Goal: Task Accomplishment & Management: Complete application form

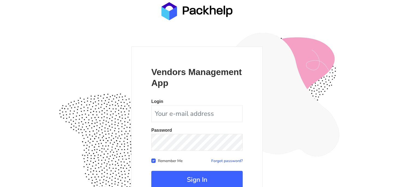
scroll to position [49, 0]
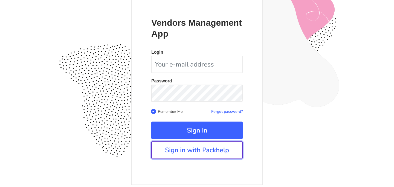
click at [174, 154] on link "Sign in with Packhelp" at bounding box center [196, 150] width 91 height 18
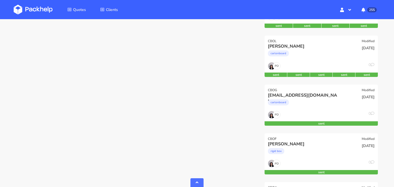
scroll to position [366, 0]
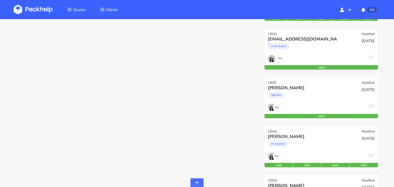
click at [327, 51] on div "cartonboard" at bounding box center [304, 47] width 72 height 11
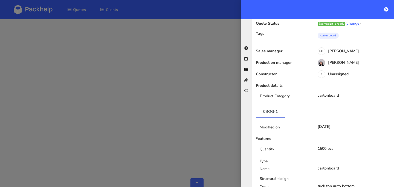
scroll to position [0, 0]
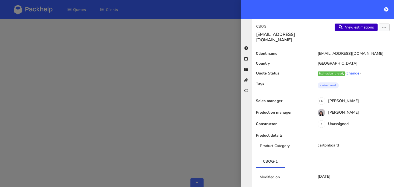
click at [360, 29] on link "View estimations" at bounding box center [355, 28] width 43 height 8
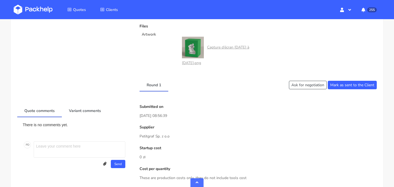
scroll to position [257, 0]
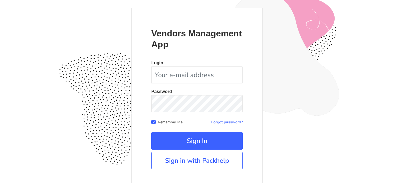
scroll to position [53, 0]
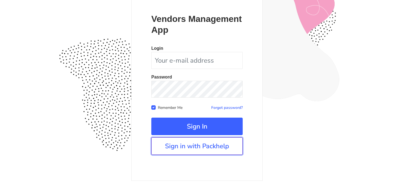
click at [189, 148] on link "Sign in with Packhelp" at bounding box center [196, 146] width 91 height 18
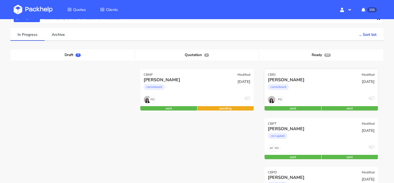
scroll to position [21, 0]
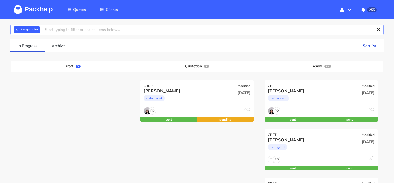
click at [119, 30] on input "text" at bounding box center [196, 30] width 373 height 10
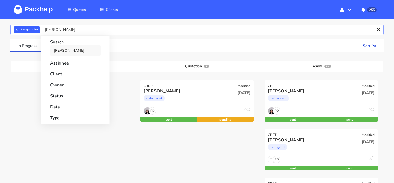
type input "le goff"
click at [89, 50] on link "le goff" at bounding box center [75, 50] width 51 height 10
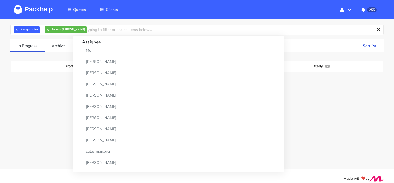
click at [32, 111] on div "Draft 0 Quotation 0 Ready 0" at bounding box center [196, 102] width 365 height 82
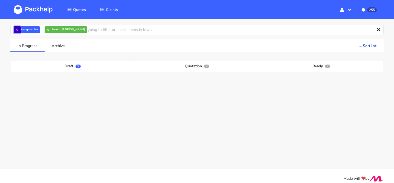
click at [17, 30] on button "×" at bounding box center [17, 29] width 7 height 7
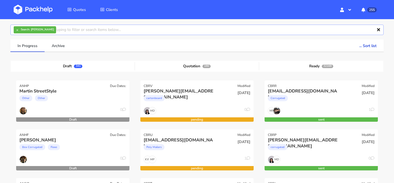
click at [95, 27] on input "text" at bounding box center [196, 30] width 373 height 10
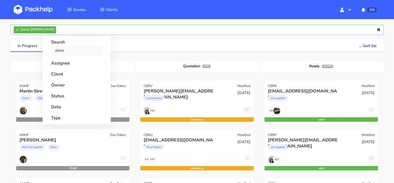
type input "cbms"
click at [80, 48] on link "cbms" at bounding box center [76, 50] width 51 height 10
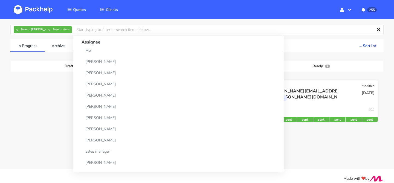
click at [302, 105] on div "felix.legoff@candeur.co corrugated" at bounding box center [302, 97] width 76 height 19
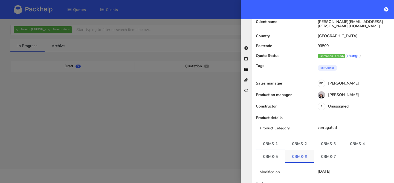
click at [296, 150] on link "CBMS-6" at bounding box center [299, 156] width 29 height 12
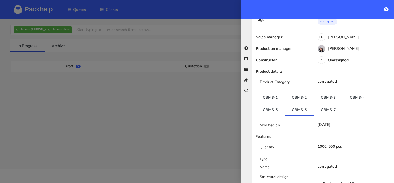
scroll to position [91, 0]
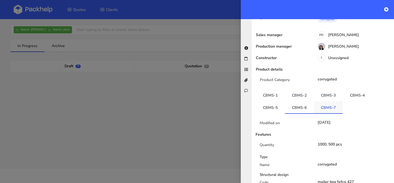
click at [328, 101] on link "CBMS-7" at bounding box center [328, 107] width 29 height 12
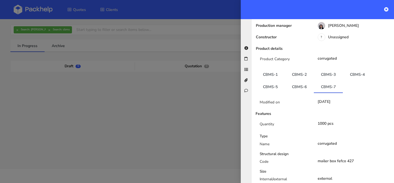
scroll to position [111, 0]
click at [300, 81] on link "CBMS-6" at bounding box center [299, 87] width 29 height 12
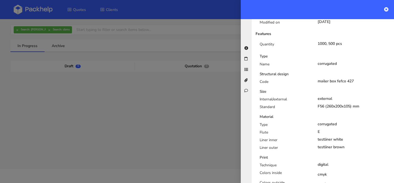
scroll to position [0, 0]
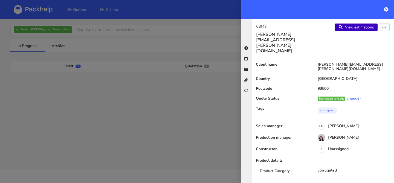
click at [353, 29] on link "View estimations" at bounding box center [355, 28] width 43 height 8
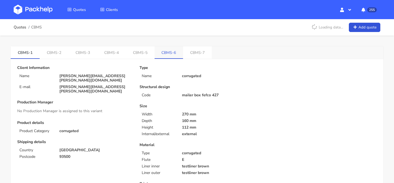
click at [163, 54] on link "CBMS-6" at bounding box center [169, 52] width 29 height 12
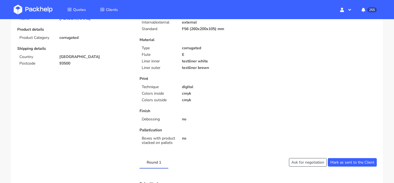
scroll to position [91, 0]
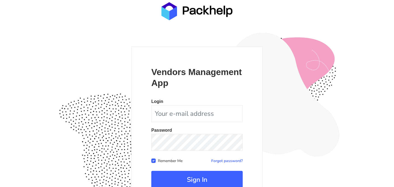
scroll to position [49, 0]
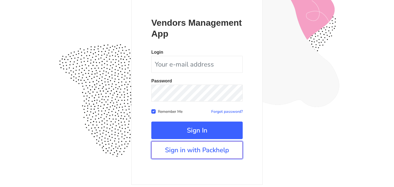
click at [205, 150] on link "Sign in with Packhelp" at bounding box center [196, 150] width 91 height 18
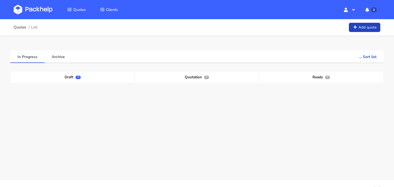
click at [369, 24] on link "Add quote" at bounding box center [364, 28] width 31 height 10
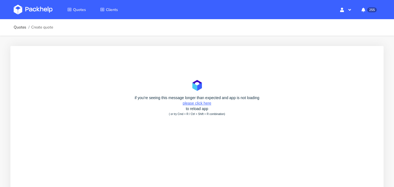
click at [201, 104] on link "please click here" at bounding box center [197, 103] width 28 height 4
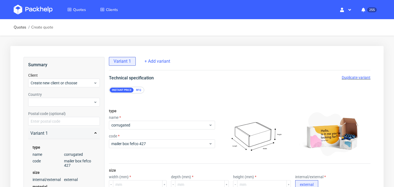
click at [137, 92] on div "RFQ" at bounding box center [139, 90] width 10 height 5
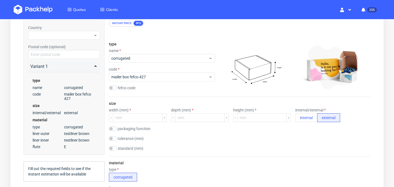
scroll to position [76, 0]
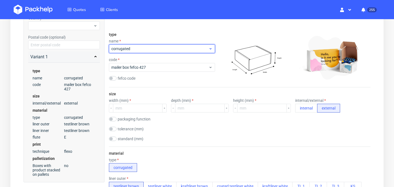
click at [166, 50] on span "corrugated" at bounding box center [159, 48] width 97 height 5
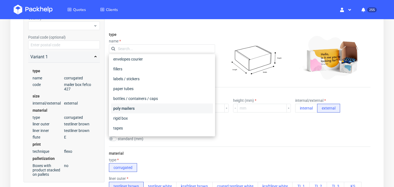
scroll to position [49, 0]
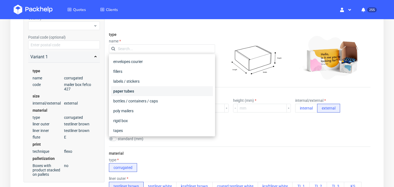
click at [161, 91] on div "paper tubes" at bounding box center [162, 91] width 102 height 10
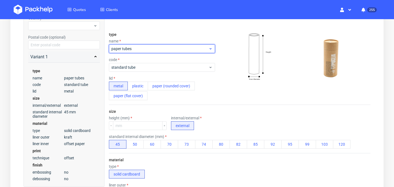
click at [169, 50] on span "paper tubes" at bounding box center [159, 48] width 97 height 5
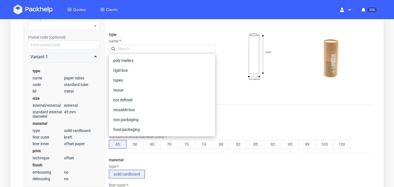
scroll to position [100, 0]
click at [227, 82] on div at bounding box center [255, 57] width 77 height 55
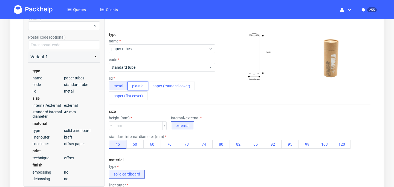
click at [139, 87] on button "plastic" at bounding box center [137, 86] width 21 height 9
click at [120, 87] on button "metal" at bounding box center [118, 86] width 19 height 9
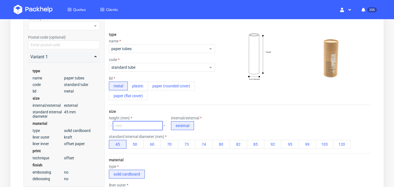
click at [145, 124] on input "number" at bounding box center [138, 125] width 50 height 9
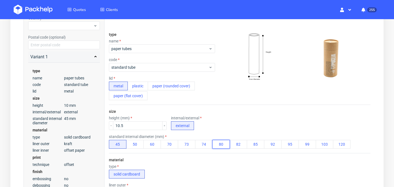
click at [222, 146] on button "80" at bounding box center [221, 144] width 18 height 9
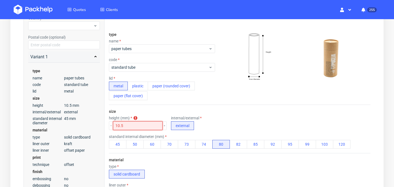
click at [135, 129] on input "10.5" at bounding box center [138, 125] width 50 height 9
type input "105"
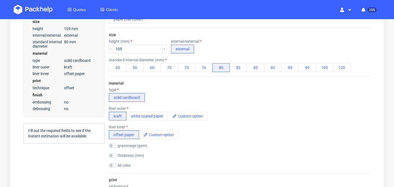
scroll to position [153, 0]
click at [153, 119] on button "white coated paper" at bounding box center [147, 116] width 42 height 9
click at [115, 115] on button "kraft" at bounding box center [118, 116] width 18 height 9
click at [142, 115] on button "white coated paper" at bounding box center [147, 116] width 42 height 9
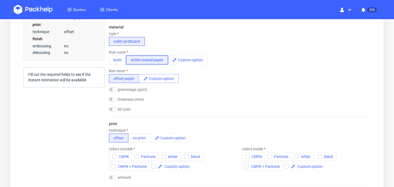
scroll to position [213, 0]
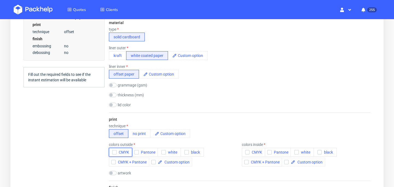
click at [112, 152] on button "CMYK" at bounding box center [120, 152] width 23 height 9
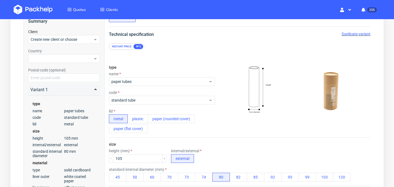
scroll to position [39, 0]
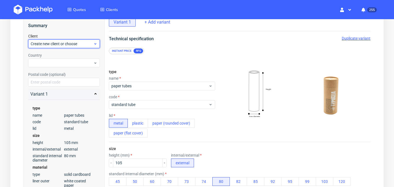
click at [83, 46] on span "Create new client or choose" at bounding box center [62, 43] width 63 height 5
paste input "Daria Skopińska-Pięta"
type input "Daria Skopińska-Pięta"
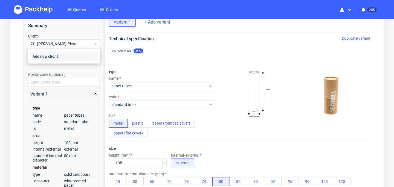
click at [65, 56] on div "Add new client" at bounding box center [63, 56] width 67 height 10
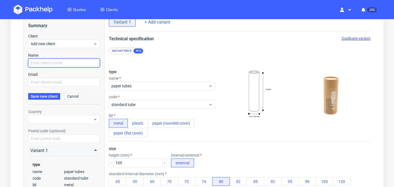
click at [68, 63] on input "text" at bounding box center [64, 63] width 72 height 9
paste input "Daria Skopińska-Pięta"
drag, startPoint x: 74, startPoint y: 63, endPoint x: 45, endPoint y: 62, distance: 28.2
click at [45, 62] on input "[PERSON_NAME]-Pięta" at bounding box center [64, 63] width 72 height 9
type input "[PERSON_NAME]-Pięta"
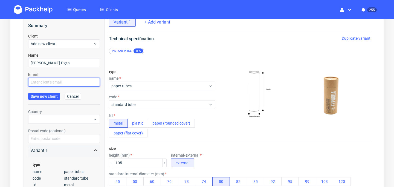
click at [50, 84] on input "text" at bounding box center [64, 82] width 72 height 9
paste input "daria@zooksy.pl"
type input "daria@zooksy.pl"
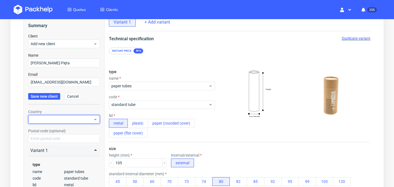
click at [61, 118] on div at bounding box center [64, 119] width 72 height 9
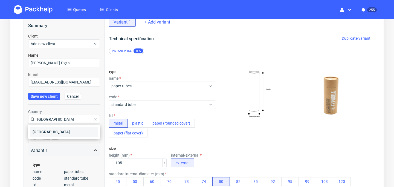
type input "poland"
click at [64, 130] on div "Poland" at bounding box center [63, 132] width 67 height 10
click at [45, 97] on span "Save new client" at bounding box center [44, 96] width 27 height 4
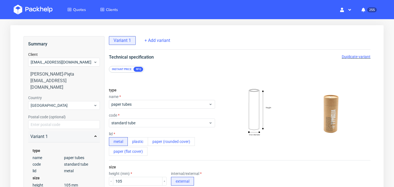
scroll to position [0, 0]
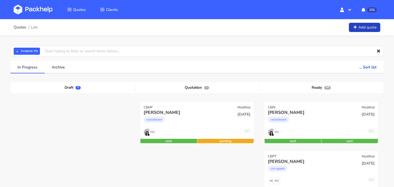
click at [357, 25] on link "Add quote" at bounding box center [364, 28] width 31 height 10
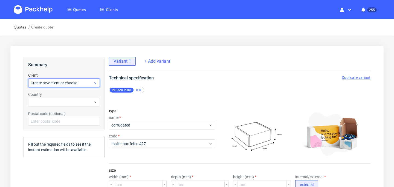
click at [84, 86] on div "Create new client or choose" at bounding box center [64, 82] width 72 height 9
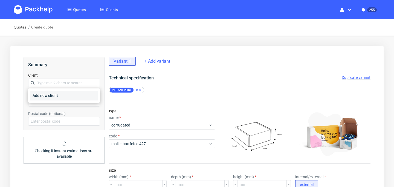
click at [81, 97] on div "Add new client" at bounding box center [63, 96] width 67 height 10
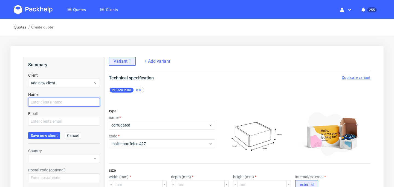
click at [70, 103] on input "text" at bounding box center [64, 102] width 72 height 9
type input "[PERSON_NAME]"
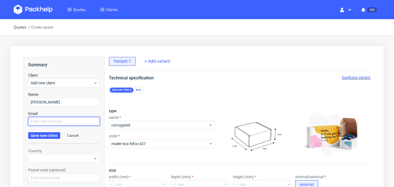
click at [76, 121] on input "text" at bounding box center [64, 121] width 72 height 9
paste input "[EMAIL_ADDRESS][DOMAIN_NAME]"
type input "[EMAIL_ADDRESS][DOMAIN_NAME]"
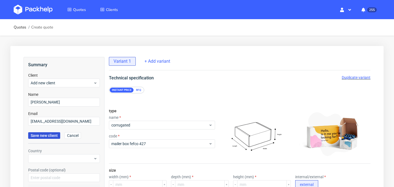
click at [47, 136] on span "Save new client" at bounding box center [44, 135] width 27 height 4
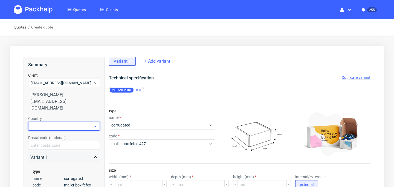
click at [71, 122] on div at bounding box center [64, 126] width 72 height 9
type input "[GEOGRAPHIC_DATA]"
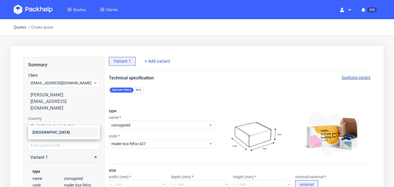
click at [67, 131] on div "[GEOGRAPHIC_DATA]" at bounding box center [63, 132] width 67 height 10
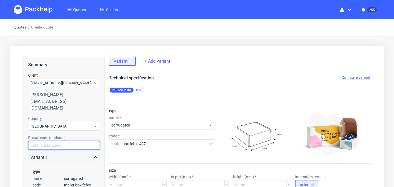
click at [70, 141] on input "text" at bounding box center [64, 145] width 72 height 9
paste input "60950"
type input "60950"
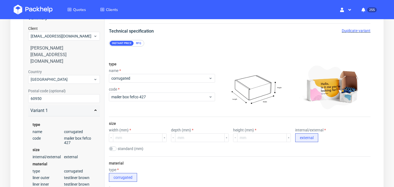
scroll to position [49, 0]
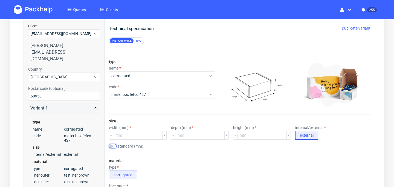
click at [114, 146] on input "checkbox" at bounding box center [113, 146] width 8 height 4
checkbox input "true"
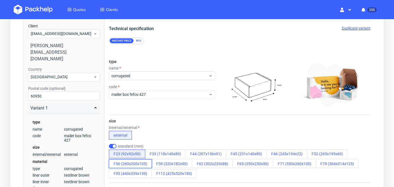
click at [138, 163] on button "F56 (260x200x105)" at bounding box center [130, 163] width 43 height 9
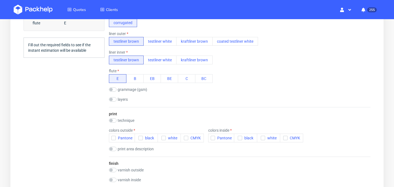
scroll to position [232, 0]
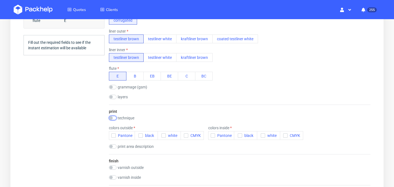
click at [113, 119] on input "checkbox" at bounding box center [113, 118] width 8 height 4
checkbox input "true"
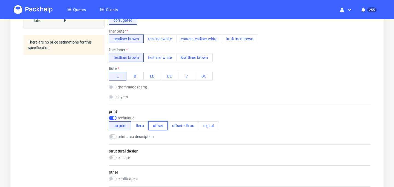
click at [155, 125] on button "offset" at bounding box center [157, 125] width 19 height 9
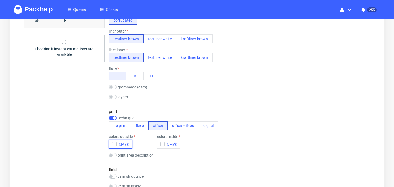
click at [110, 144] on button "CMYK" at bounding box center [120, 144] width 23 height 9
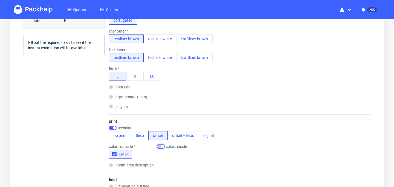
click at [161, 148] on input "checkbox" at bounding box center [161, 146] width 8 height 4
checkbox input "true"
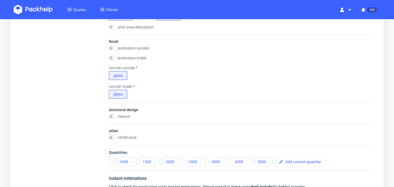
scroll to position [390, 0]
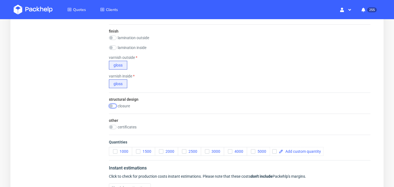
click at [113, 106] on input "checkbox" at bounding box center [113, 106] width 8 height 4
checkbox input "true"
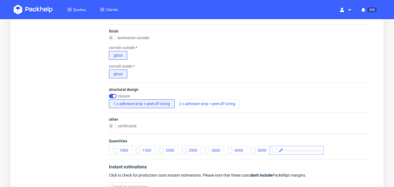
click at [310, 151] on span at bounding box center [302, 150] width 38 height 4
checkbox input "true"
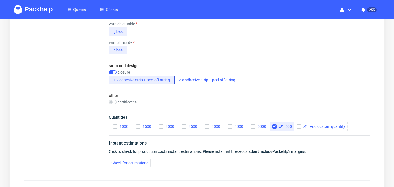
scroll to position [423, 0]
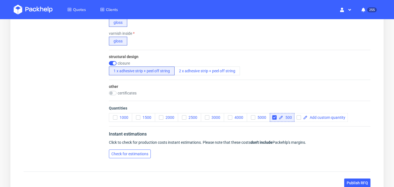
click at [144, 152] on span "Check for estimations" at bounding box center [129, 154] width 37 height 4
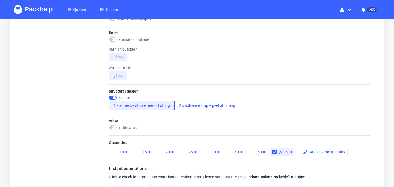
scroll to position [517, 0]
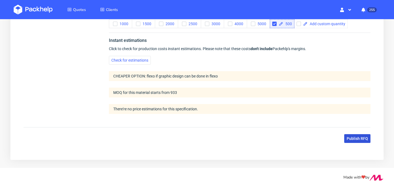
click at [362, 141] on button "Publish RFQ" at bounding box center [357, 138] width 26 height 9
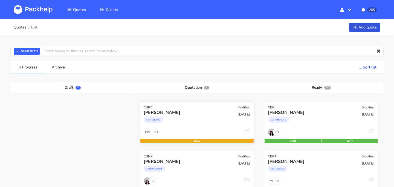
click at [194, 122] on div "corrugated" at bounding box center [180, 120] width 72 height 11
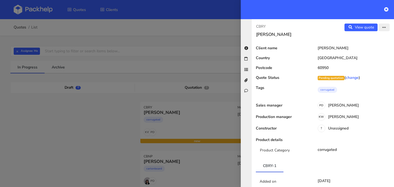
click at [382, 27] on button "button" at bounding box center [384, 28] width 11 height 8
click at [371, 40] on link "Edit quote" at bounding box center [366, 38] width 48 height 9
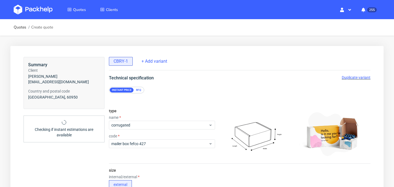
click at [357, 77] on span "Duplicate variant" at bounding box center [356, 77] width 29 height 4
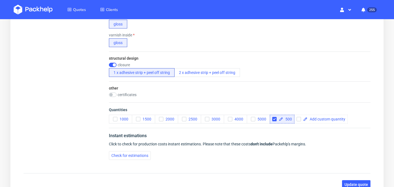
scroll to position [429, 0]
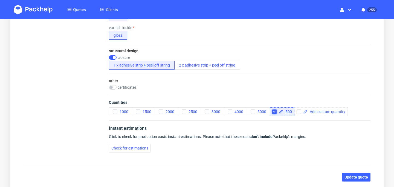
click at [275, 112] on input "checkbox" at bounding box center [274, 111] width 4 height 4
checkbox input "false"
click at [114, 112] on icon "button" at bounding box center [115, 112] width 4 height 4
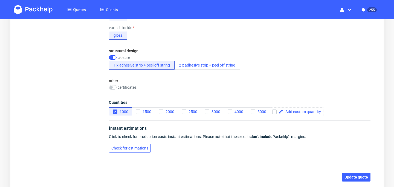
click at [127, 148] on span "Check for estimations" at bounding box center [129, 148] width 37 height 4
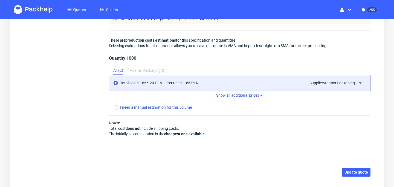
scroll to position [586, 0]
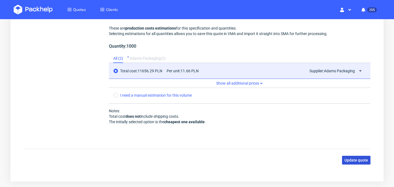
click at [359, 162] on span "Update quote" at bounding box center [356, 160] width 24 height 4
